Goal: Check status

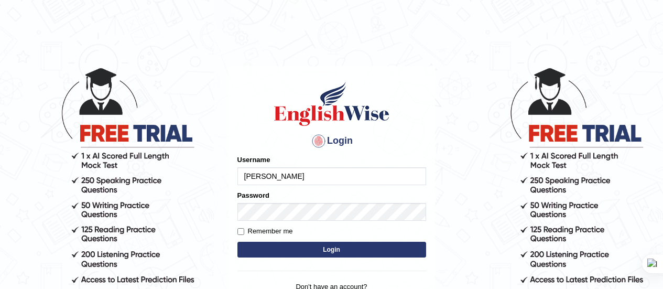
click at [309, 242] on button "Login" at bounding box center [331, 250] width 189 height 16
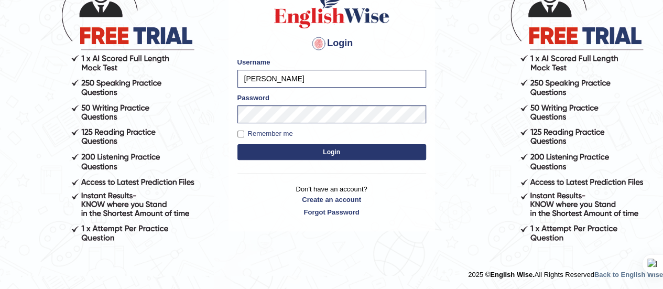
scroll to position [97, 0]
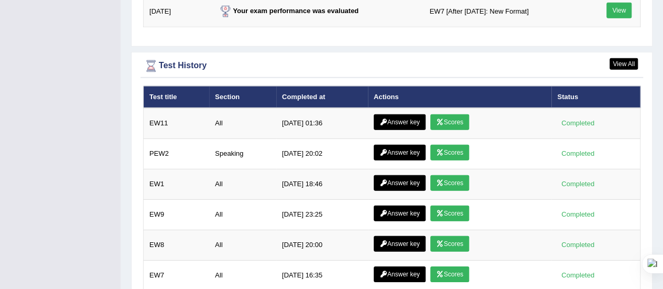
scroll to position [1579, 0]
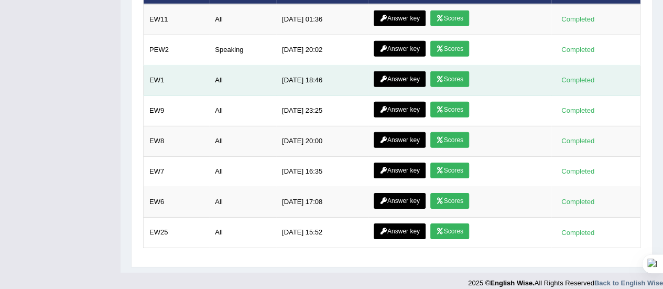
click at [319, 66] on td "[DATE] 18:46" at bounding box center [322, 81] width 92 height 30
click at [303, 66] on td "[DATE] 18:46" at bounding box center [322, 81] width 92 height 30
click at [302, 84] on td "[DATE] 18:46" at bounding box center [322, 81] width 92 height 30
